Goal: Find specific page/section: Find specific page/section

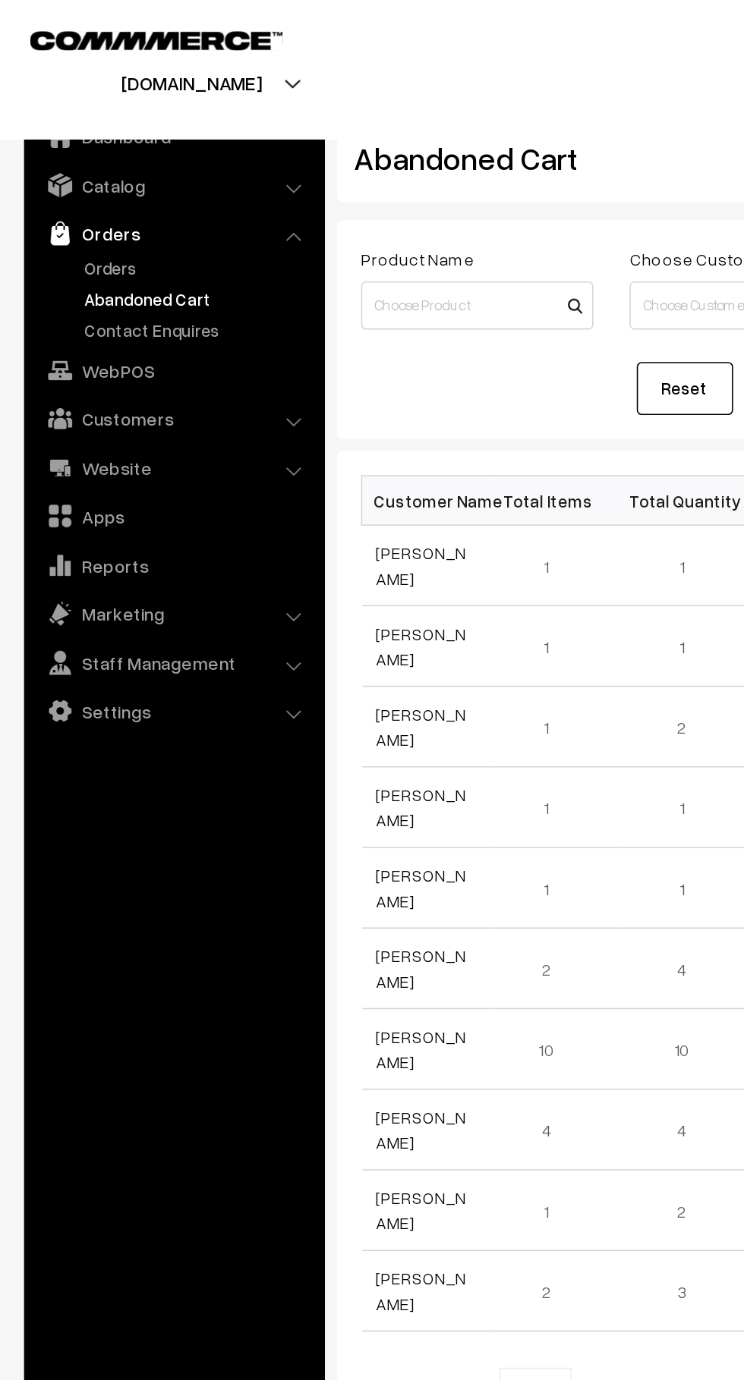
click at [80, 168] on link "Orders" at bounding box center [124, 169] width 150 height 16
